Goal: Task Accomplishment & Management: Manage account settings

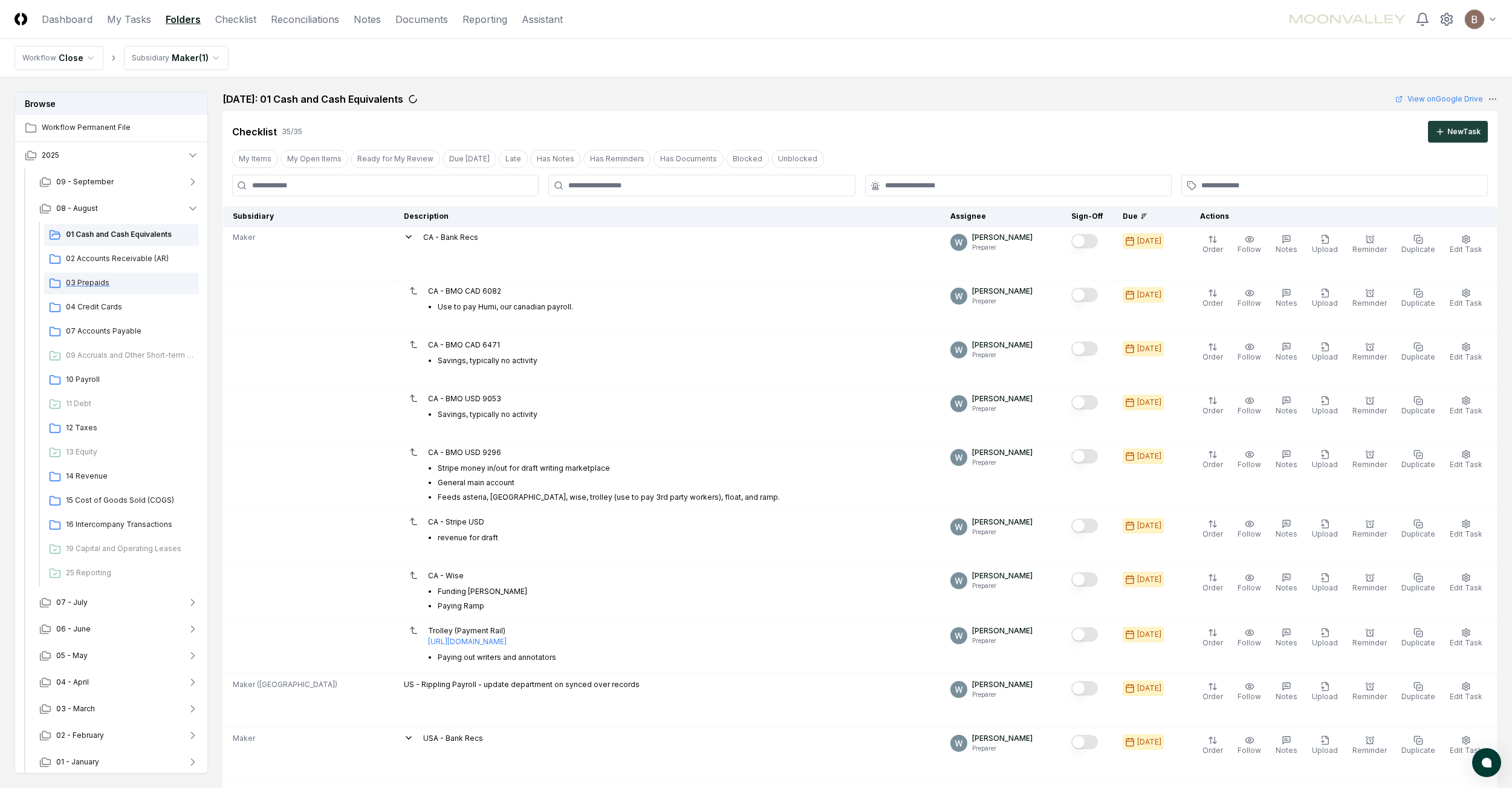
click at [90, 287] on span "03 Prepaids" at bounding box center [129, 283] width 128 height 11
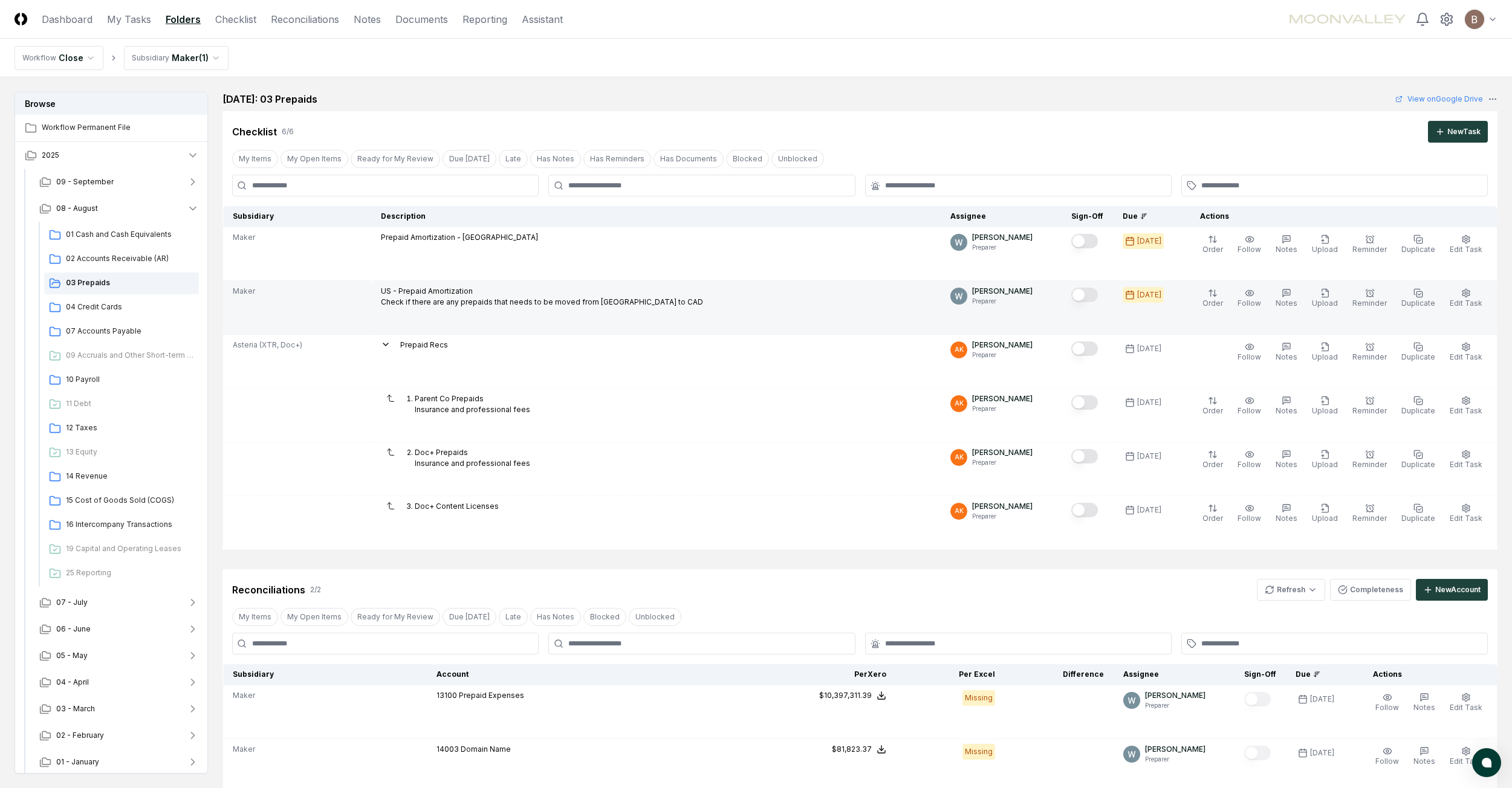
click at [1096, 296] on button "Mark complete" at bounding box center [1084, 295] width 27 height 14
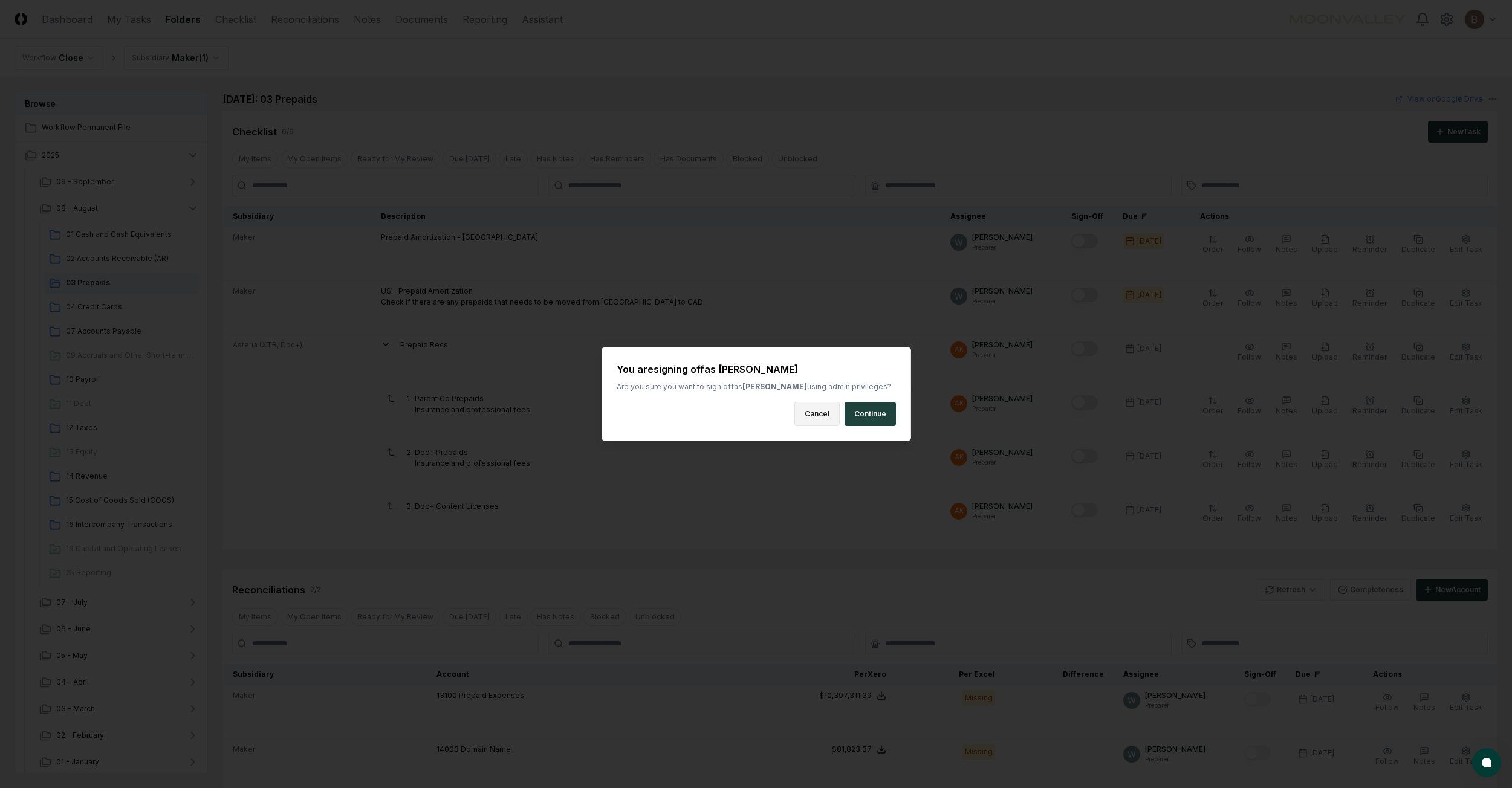
click at [812, 423] on button "Cancel" at bounding box center [817, 414] width 46 height 24
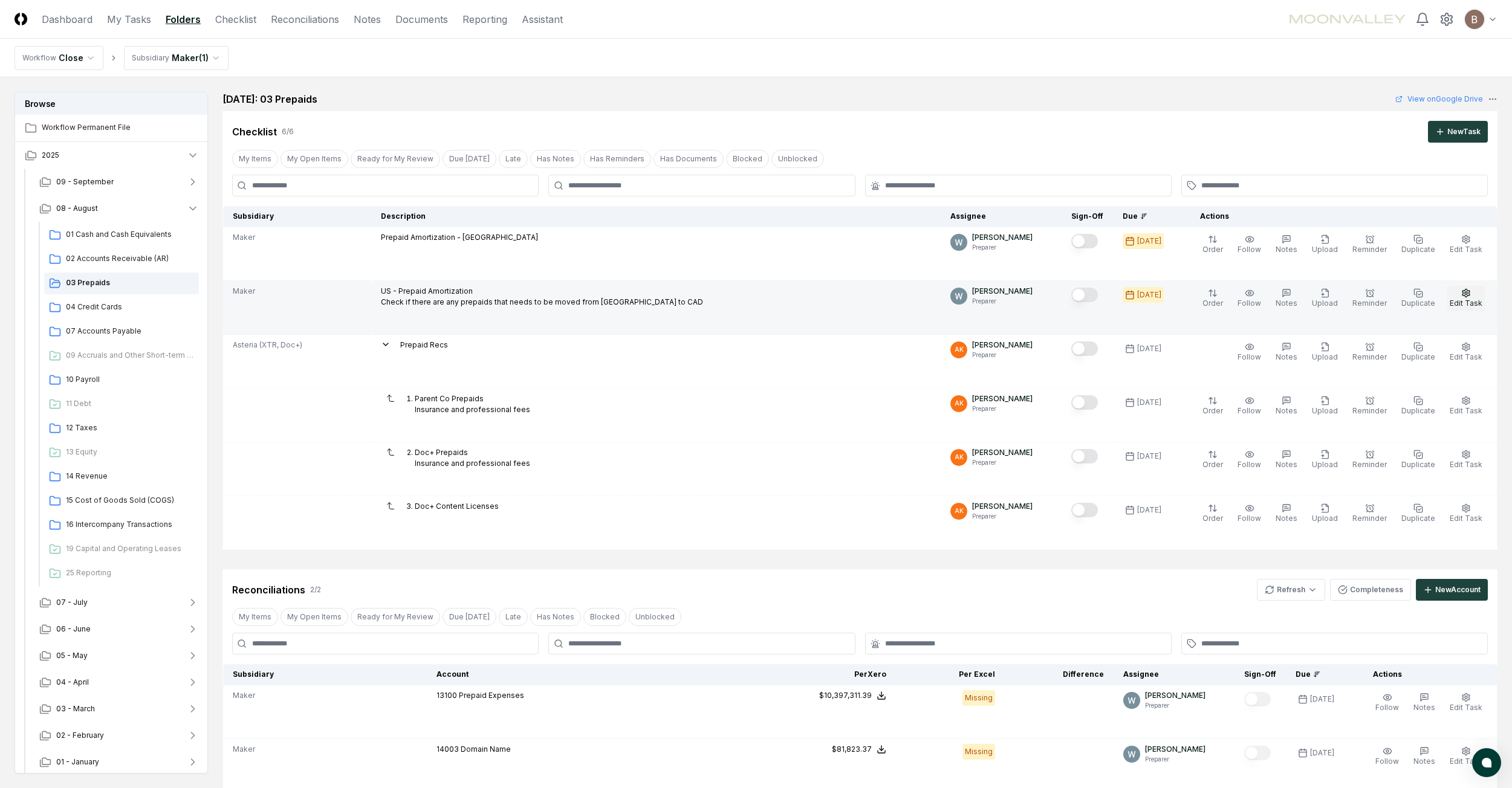
click at [1470, 302] on span "Edit Task" at bounding box center [1466, 303] width 33 height 9
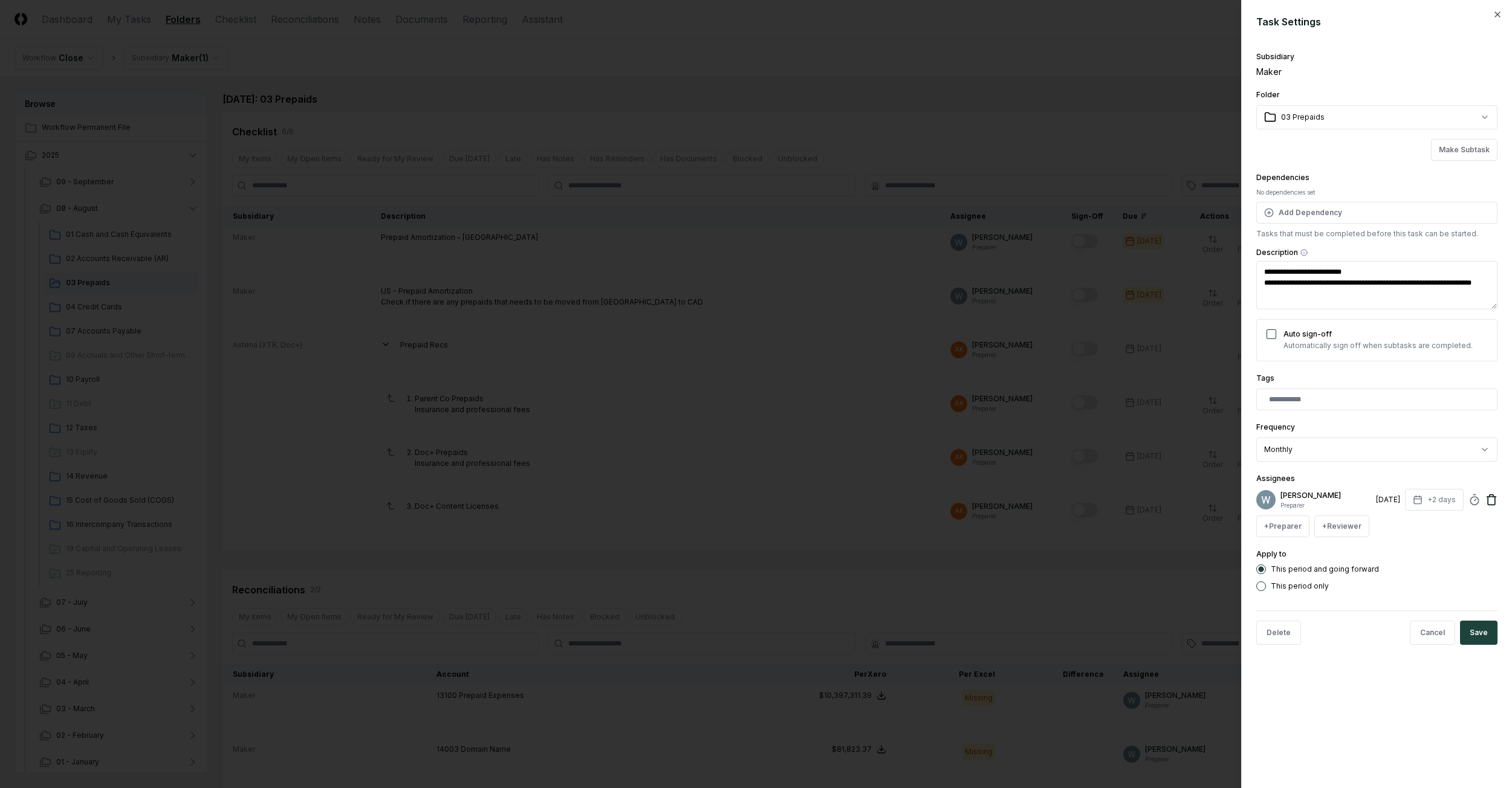
click at [1489, 499] on icon at bounding box center [1491, 500] width 12 height 12
click at [1295, 505] on button "+ Preparer" at bounding box center [1283, 499] width 53 height 21
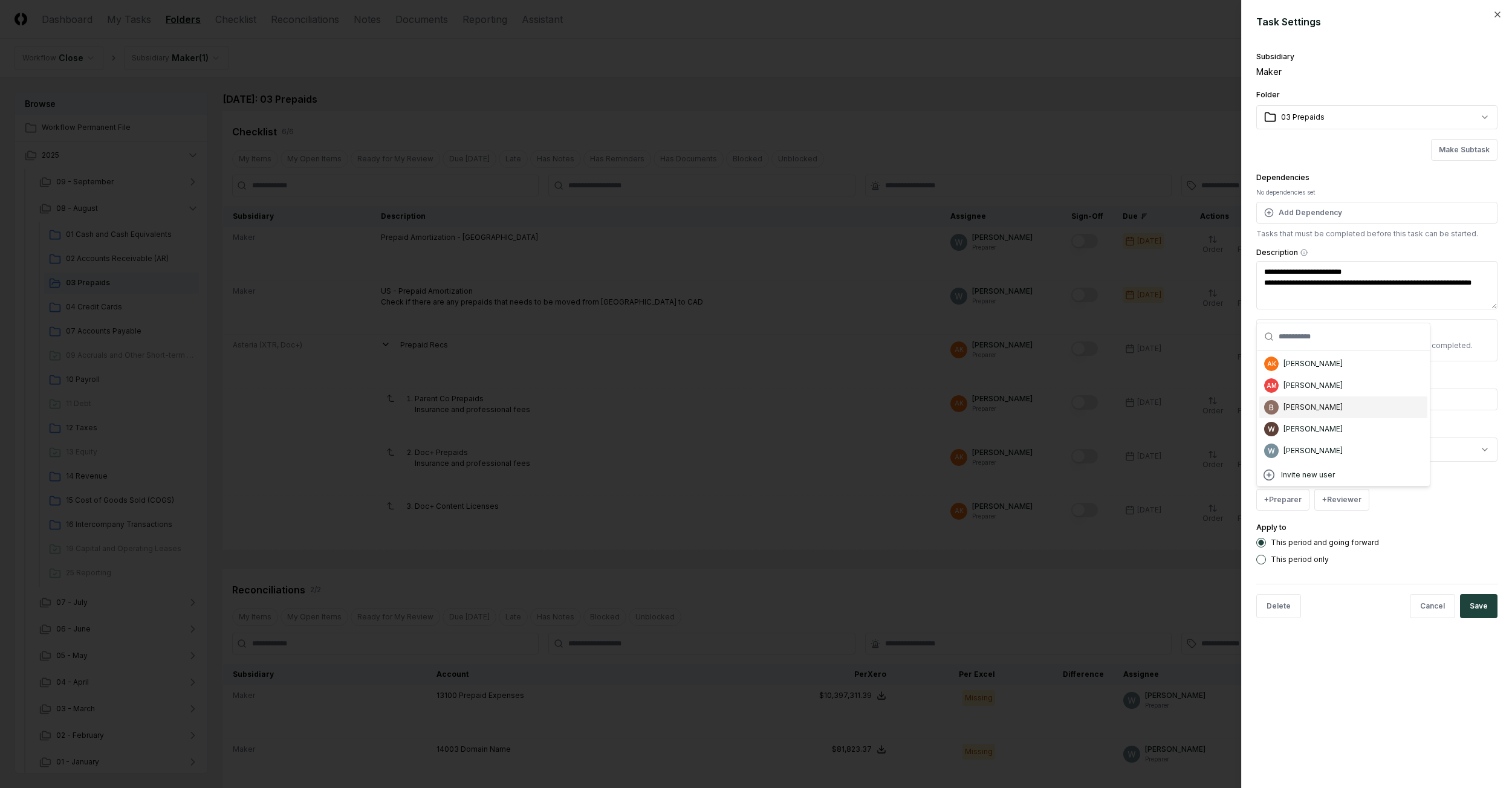
click at [1303, 410] on div "[PERSON_NAME]" at bounding box center [1313, 407] width 59 height 11
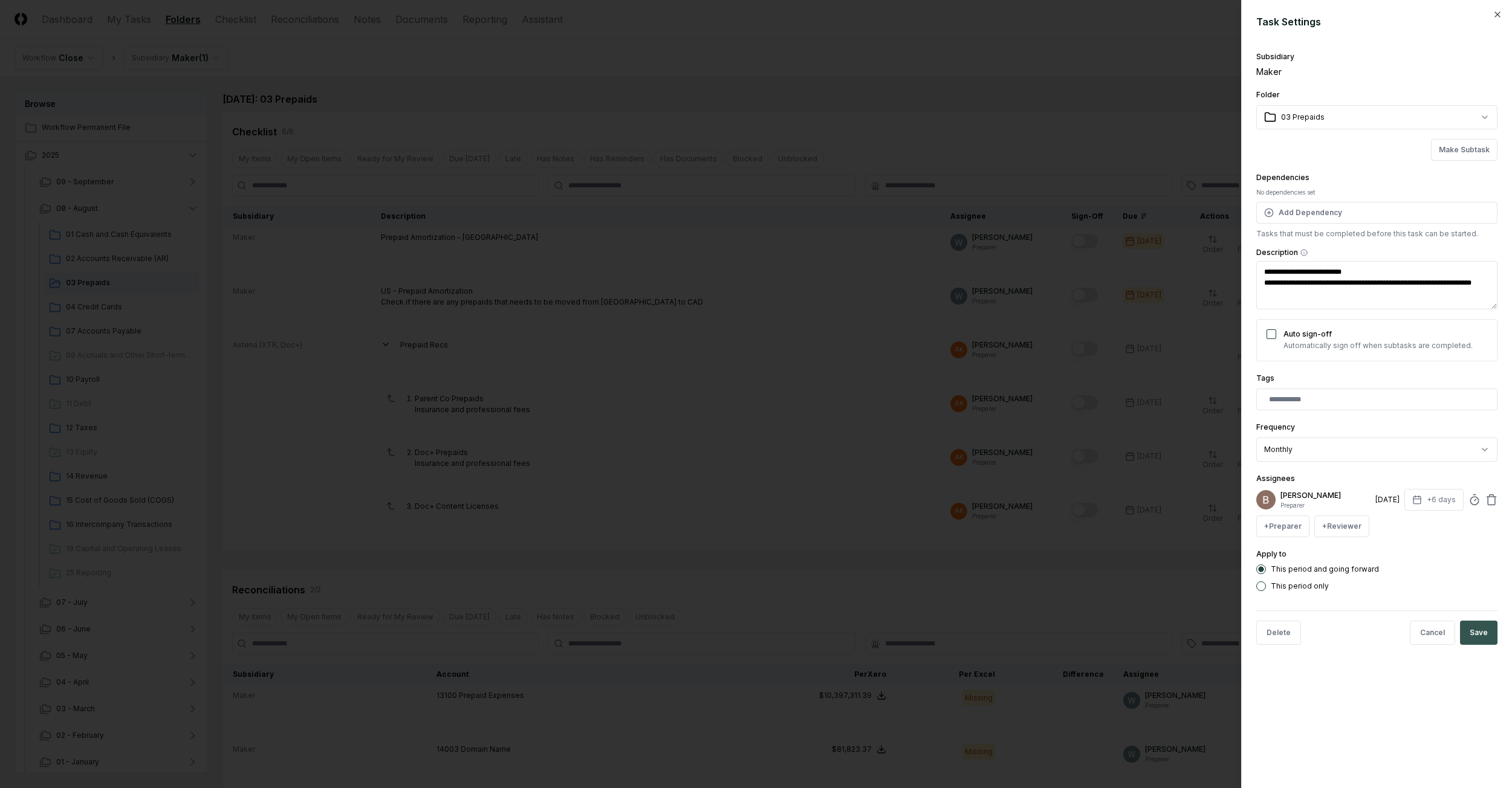
click at [1478, 631] on button "Save" at bounding box center [1479, 633] width 38 height 24
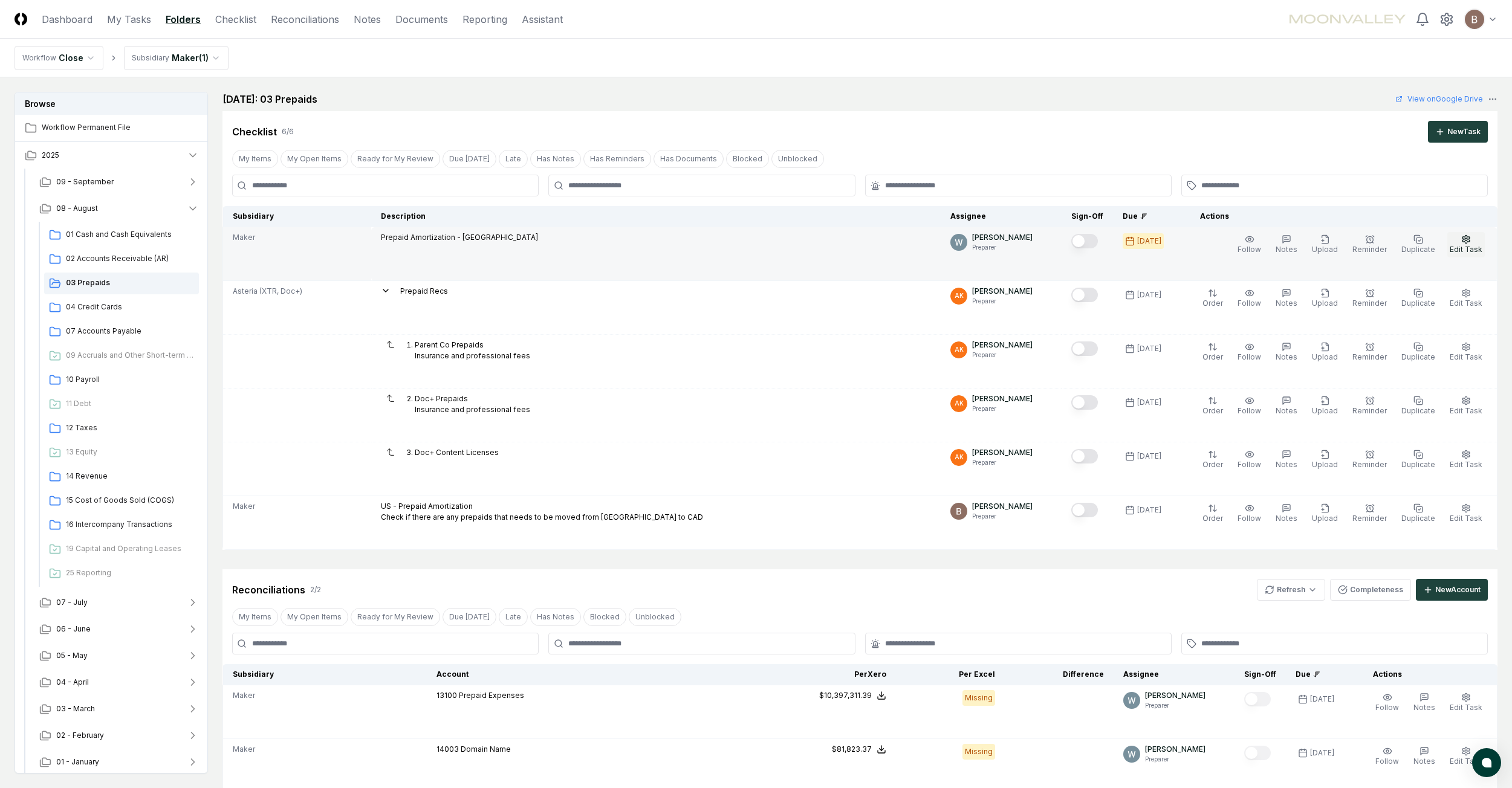
click at [1470, 246] on span "Edit Task" at bounding box center [1466, 250] width 33 height 9
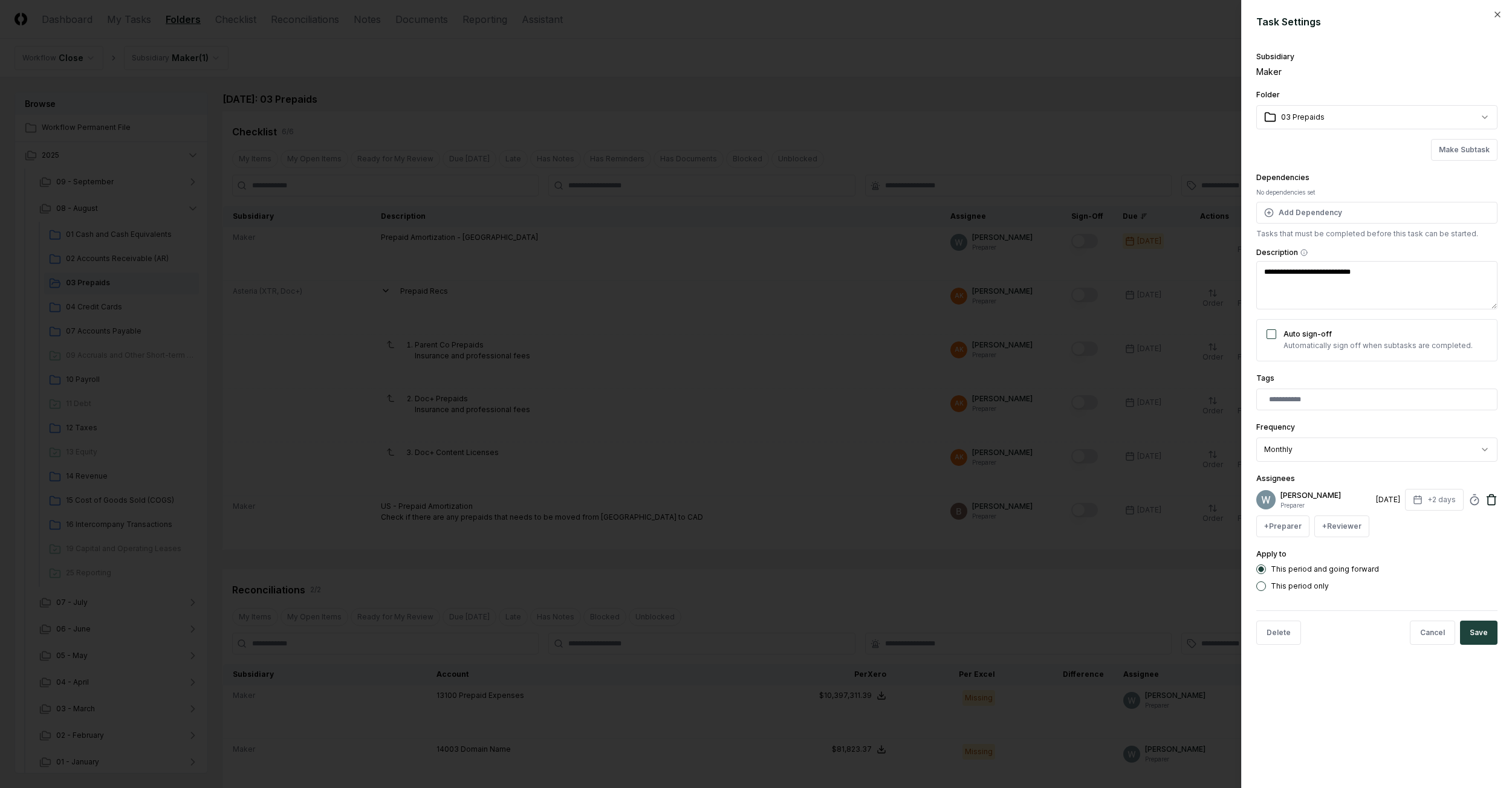
click at [1489, 502] on icon at bounding box center [1491, 500] width 12 height 12
click at [1279, 509] on button "+ Preparer" at bounding box center [1283, 499] width 53 height 21
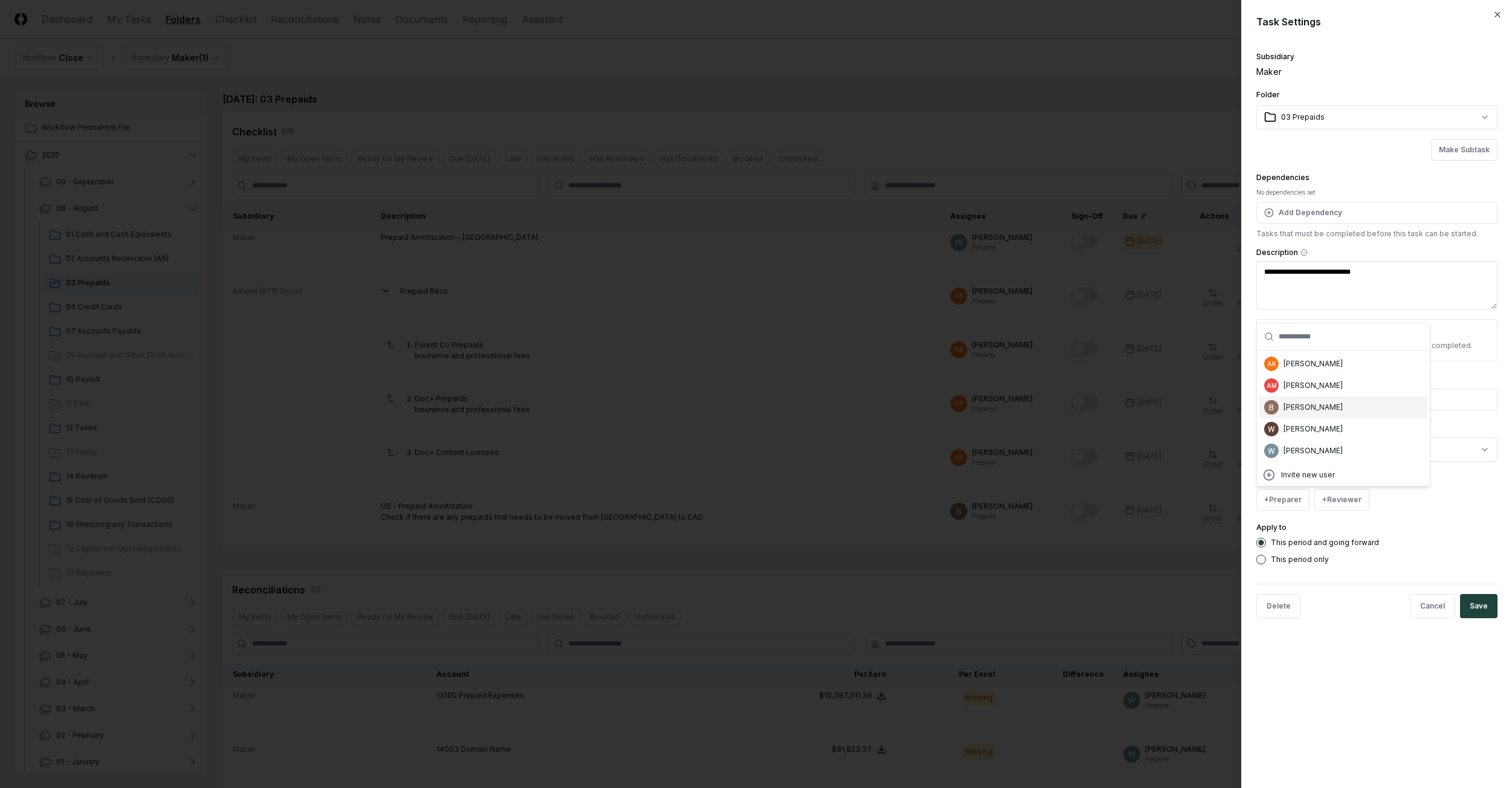
click at [1290, 410] on div "[PERSON_NAME]" at bounding box center [1313, 407] width 59 height 11
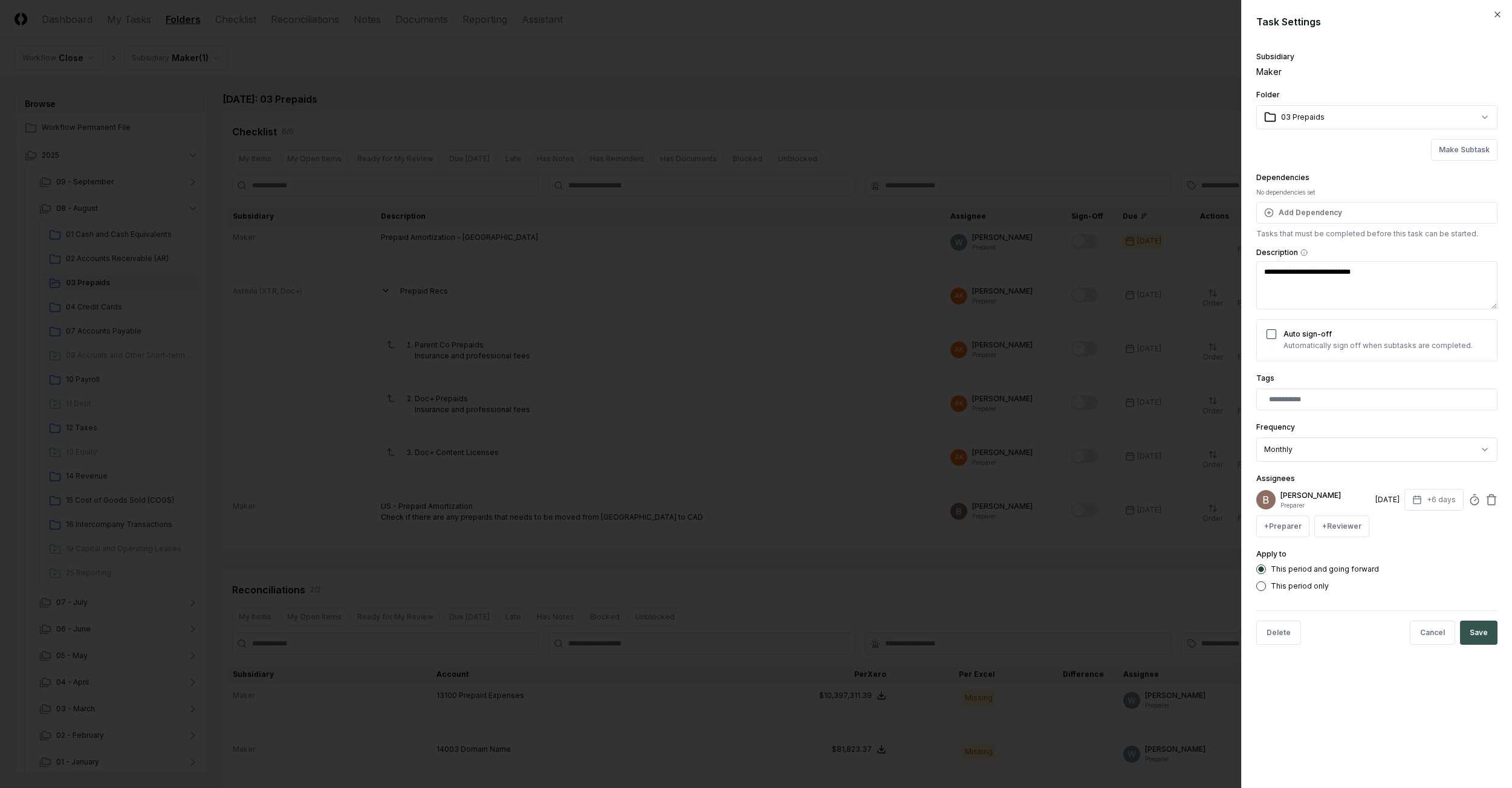
click at [1474, 637] on button "Save" at bounding box center [1479, 633] width 38 height 24
type textarea "*"
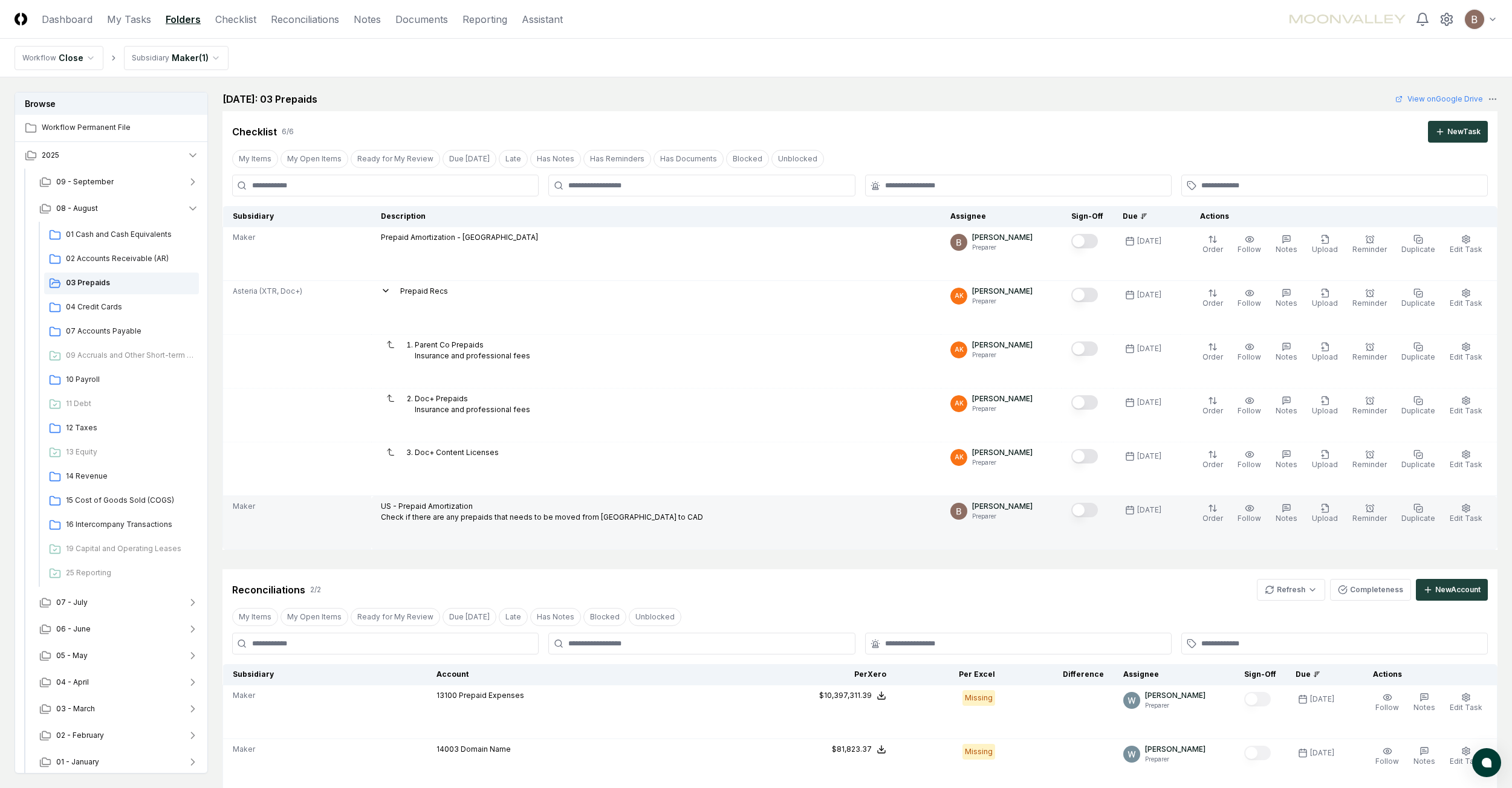
click at [1094, 508] on button "Mark complete" at bounding box center [1084, 510] width 27 height 14
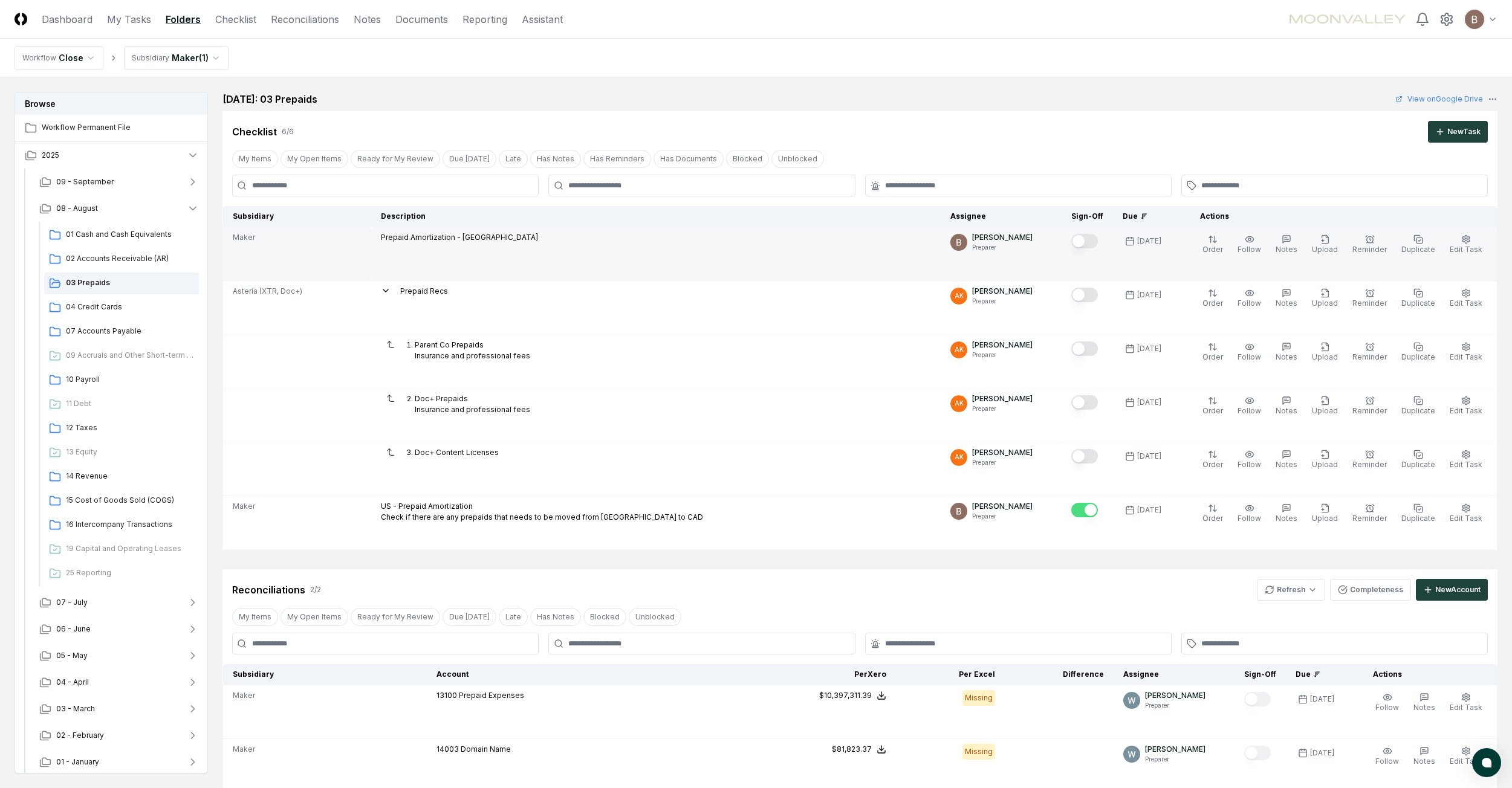
click at [1094, 246] on button "Mark complete" at bounding box center [1084, 241] width 27 height 14
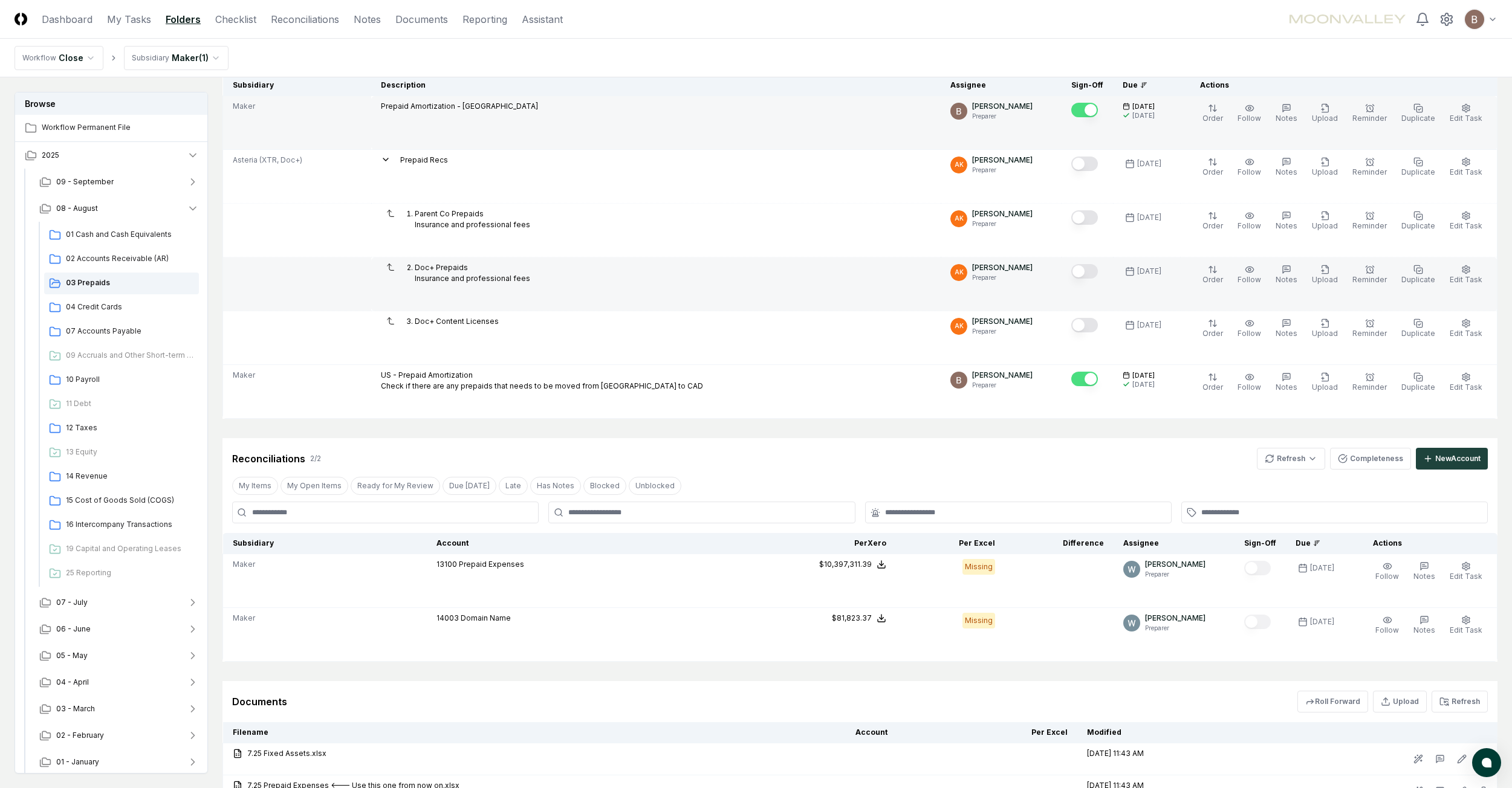
scroll to position [237, 0]
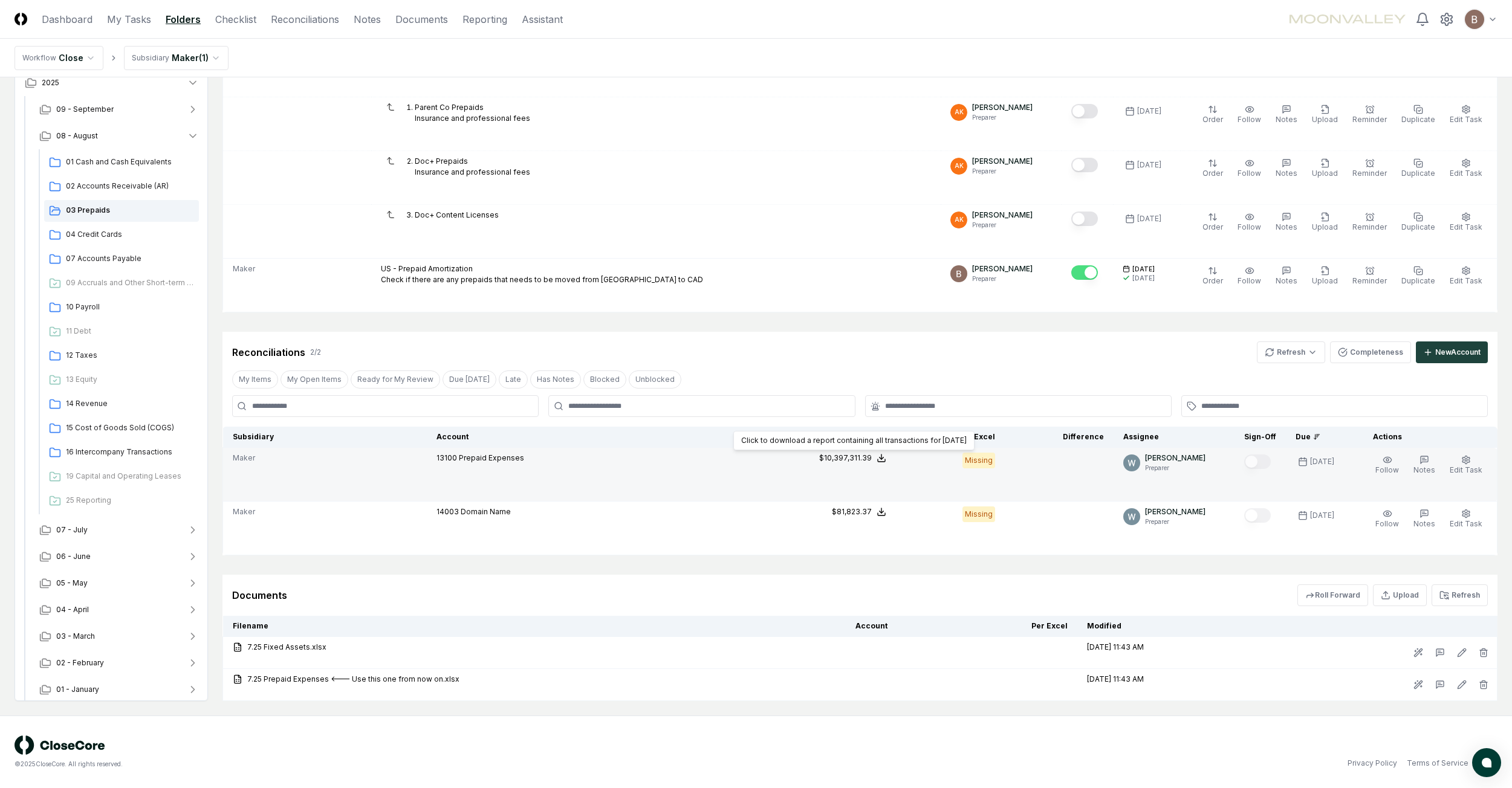
click at [886, 460] on icon at bounding box center [881, 458] width 10 height 10
click at [891, 532] on button "Download .xlsx" at bounding box center [880, 531] width 84 height 21
